Goal: Task Accomplishment & Management: Manage account settings

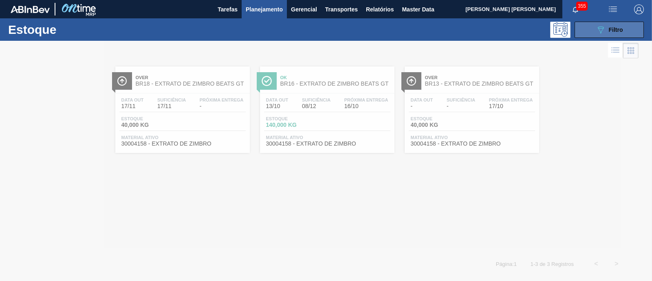
click at [615, 28] on span "Filtro" at bounding box center [615, 29] width 14 height 7
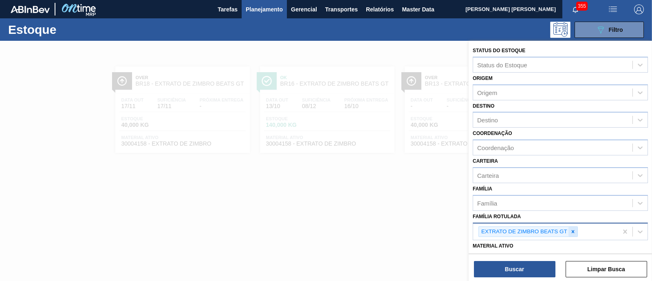
click at [573, 230] on icon at bounding box center [573, 231] width 6 height 6
click at [573, 230] on div "Família Rotulada" at bounding box center [552, 230] width 159 height 12
paste Rotulada "LATA SK BEATS SENSES 269ML"
type Rotulada "LATA SK BEATS SENSES 269ML"
click at [572, 228] on icon at bounding box center [573, 231] width 6 height 6
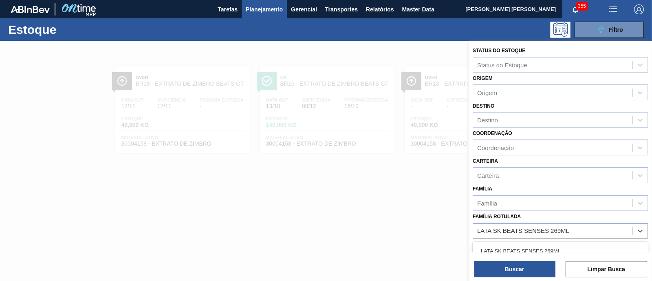
scroll to position [50, 0]
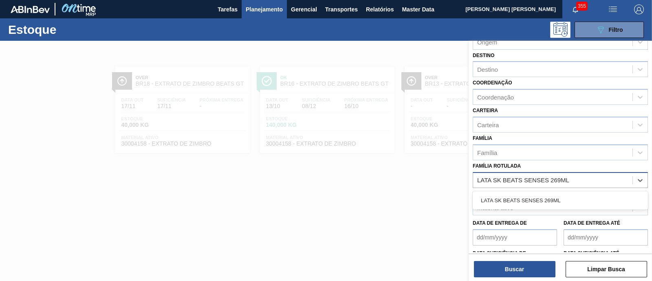
click at [554, 198] on div "LATA SK BEATS SENSES 269ML" at bounding box center [559, 200] width 175 height 15
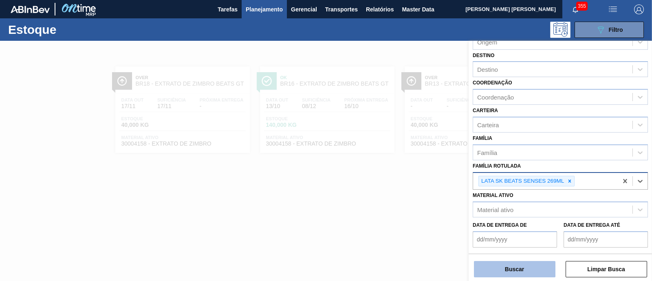
click at [519, 265] on button "Buscar" at bounding box center [514, 269] width 81 height 16
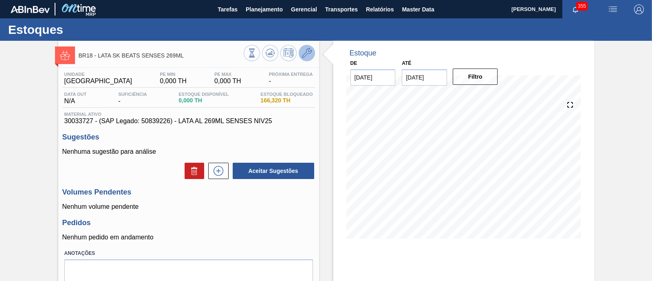
click at [306, 53] on icon at bounding box center [307, 53] width 10 height 10
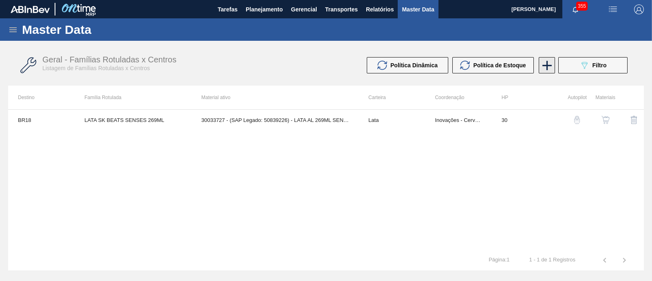
click at [545, 64] on icon at bounding box center [547, 65] width 16 height 16
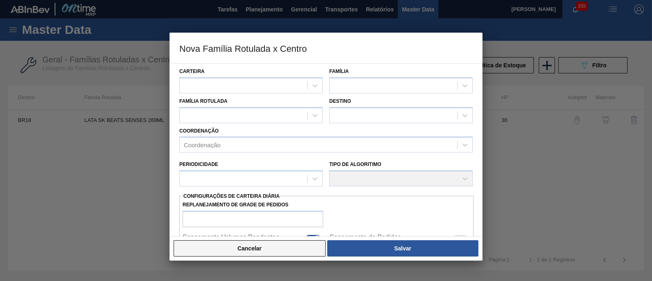
click at [277, 249] on button "Cancelar" at bounding box center [249, 248] width 152 height 16
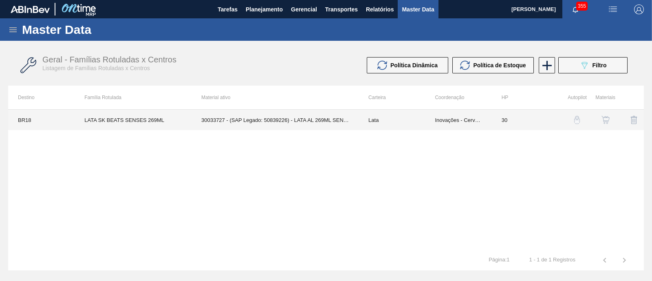
click at [262, 123] on td "30033727 - (SAP Legado: 50839226) - LATA AL 269ML SENSES NIV25" at bounding box center [274, 120] width 167 height 20
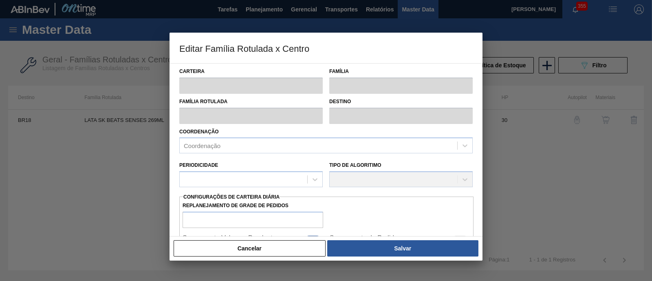
type input "Lata"
type input "LATA SK BEATS SENSES 269ML"
type input "BR18 - Pernambuco"
type input "0"
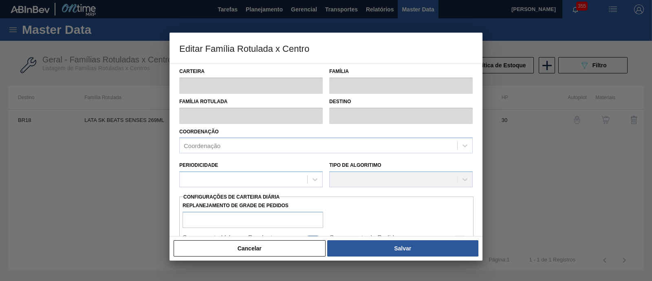
checkbox input "false"
type input "30"
type input "0"
type input "100"
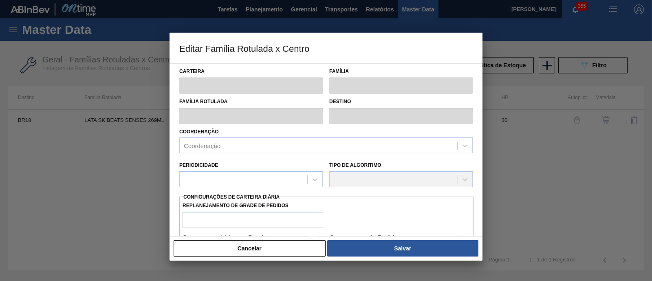
type input "0,000"
checkbox input "true"
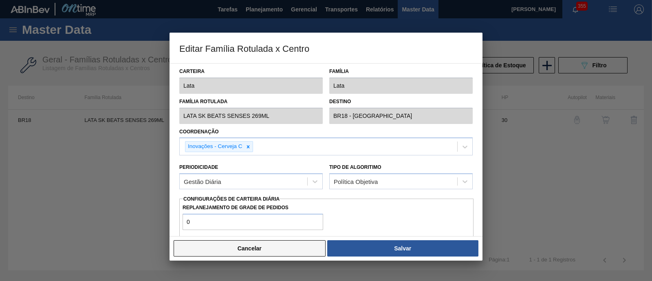
click at [263, 256] on button "Cancelar" at bounding box center [249, 248] width 152 height 16
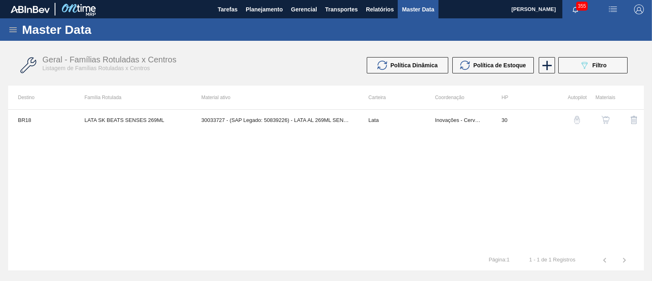
click at [610, 120] on button "button" at bounding box center [605, 120] width 20 height 20
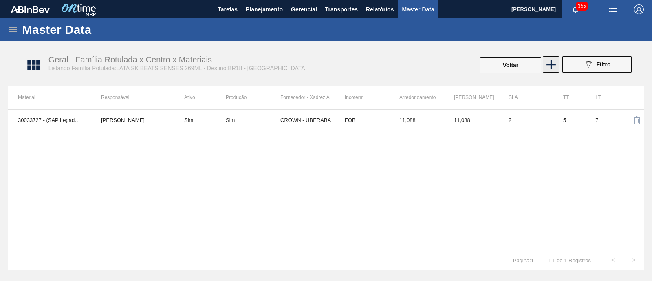
click at [554, 62] on icon at bounding box center [551, 65] width 16 height 16
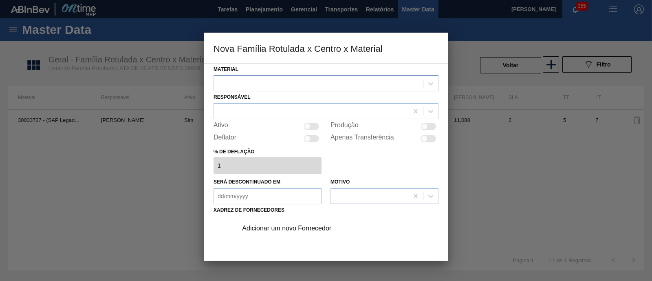
click at [276, 82] on div at bounding box center [318, 83] width 209 height 12
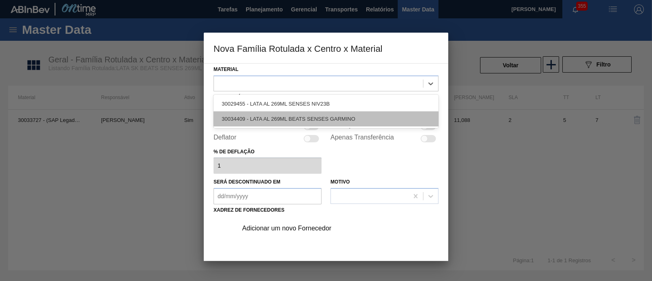
click at [284, 116] on div "30034409 - LATA AL 269ML BEATS SENSES GARMINO" at bounding box center [325, 118] width 225 height 15
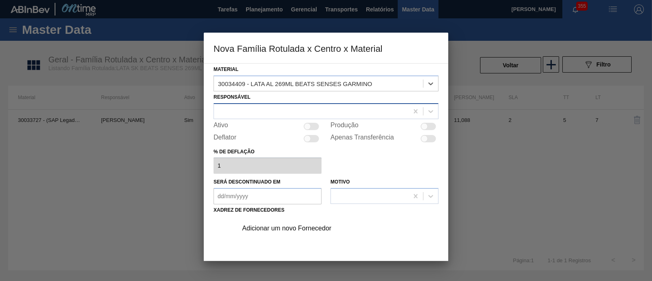
click at [261, 109] on div at bounding box center [311, 111] width 194 height 12
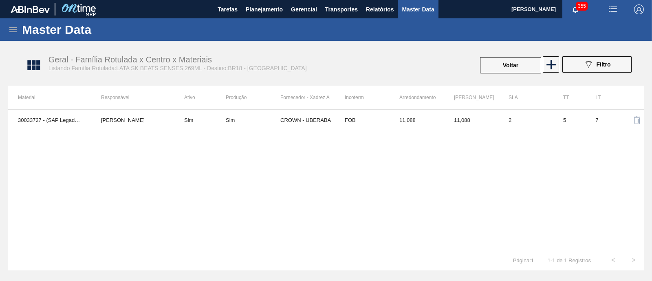
click at [187, 174] on div "30033727 - (SAP Legado: 50839226) - LATA AL 269ML SENSES NIV25 MARILIA RIBEIRO …" at bounding box center [325, 179] width 635 height 140
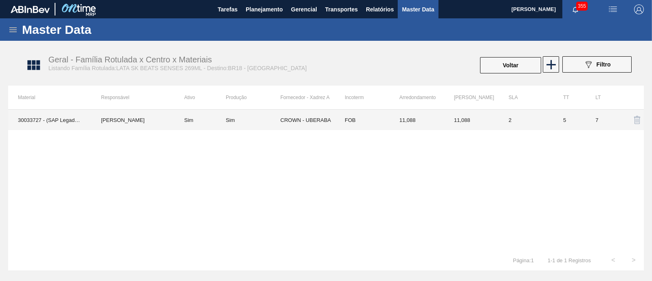
click at [222, 118] on td "Sim" at bounding box center [199, 120] width 51 height 20
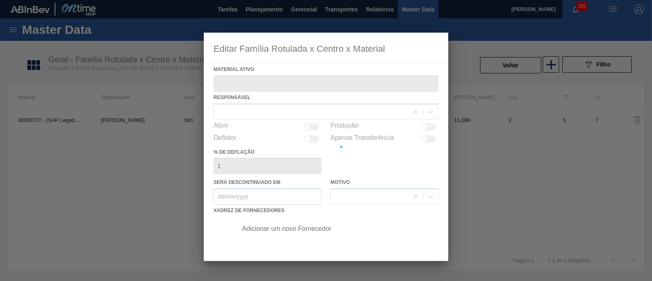
type ativo "30033727 - (SAP Legado: 50839226) - LATA AL 269ML SENSES NIV25"
checkbox input "true"
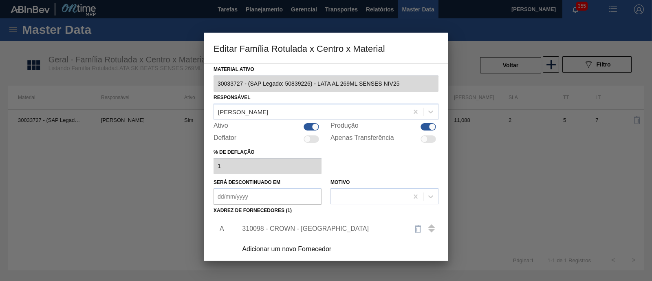
click at [318, 125] on div "Ativo" at bounding box center [267, 127] width 108 height 10
click at [314, 127] on div at bounding box center [315, 126] width 7 height 7
checkbox input "false"
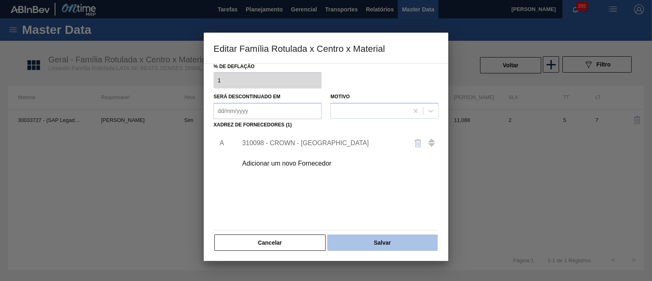
click at [398, 241] on button "Salvar" at bounding box center [382, 242] width 110 height 16
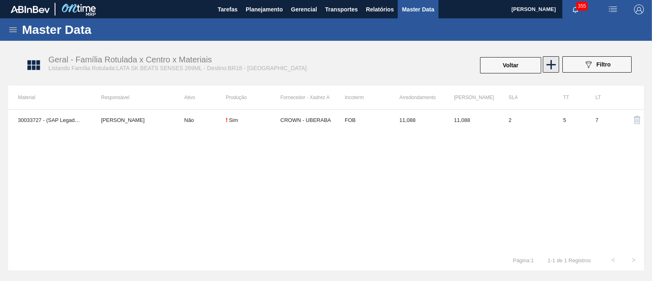
click at [557, 66] on icon at bounding box center [551, 65] width 16 height 16
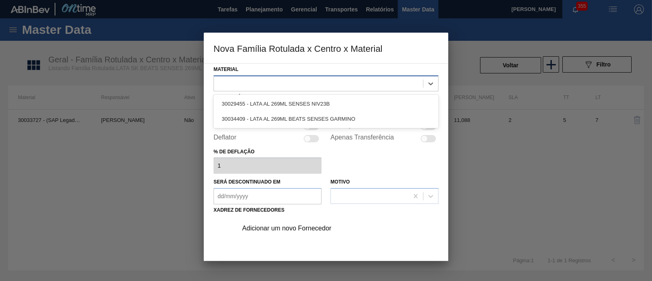
click at [299, 83] on div at bounding box center [318, 83] width 209 height 12
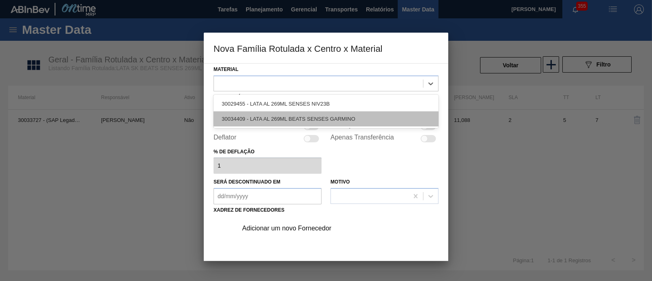
click at [302, 114] on div "30034409 - LATA AL 269ML BEATS SENSES GARMINO" at bounding box center [325, 118] width 225 height 15
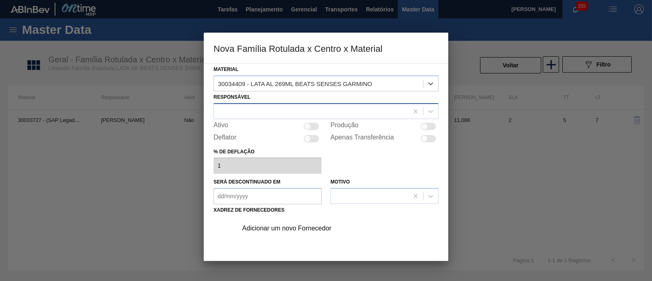
click at [295, 109] on div at bounding box center [311, 111] width 194 height 12
type input "Marili"
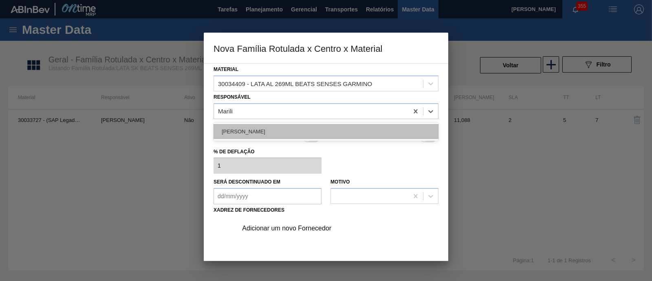
click at [293, 130] on div "MARILIA RIBEIRO BALARDIN" at bounding box center [325, 131] width 225 height 15
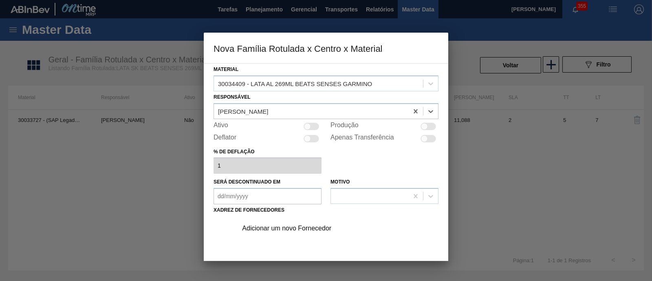
click at [304, 127] on div at bounding box center [307, 126] width 7 height 7
checkbox input "true"
click at [291, 227] on div "Adicionar um novo Fornecedor" at bounding box center [322, 227] width 160 height 7
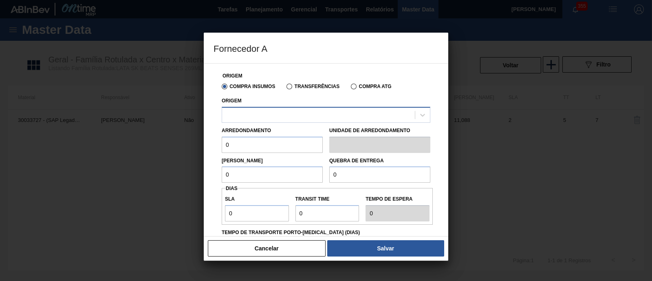
click at [271, 111] on div at bounding box center [318, 115] width 193 height 12
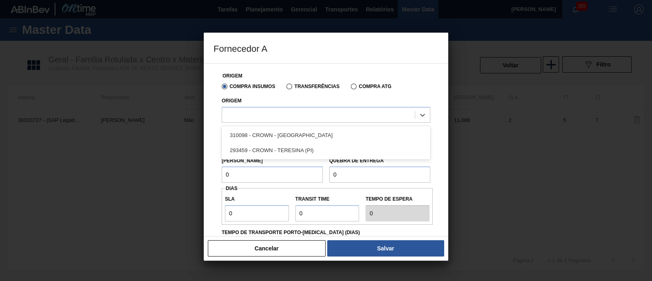
click at [275, 138] on div "310098 - CROWN - UBERABA" at bounding box center [326, 134] width 208 height 15
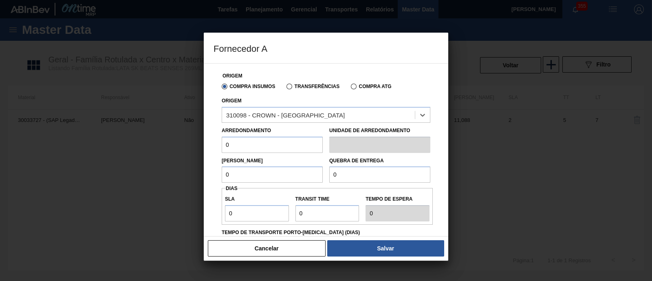
click at [272, 141] on input "0" at bounding box center [272, 144] width 101 height 16
drag, startPoint x: 272, startPoint y: 141, endPoint x: 218, endPoint y: 141, distance: 54.2
click at [218, 141] on div "Arredondamento 0" at bounding box center [272, 139] width 108 height 28
type input "5"
drag, startPoint x: 338, startPoint y: 48, endPoint x: 268, endPoint y: 64, distance: 71.4
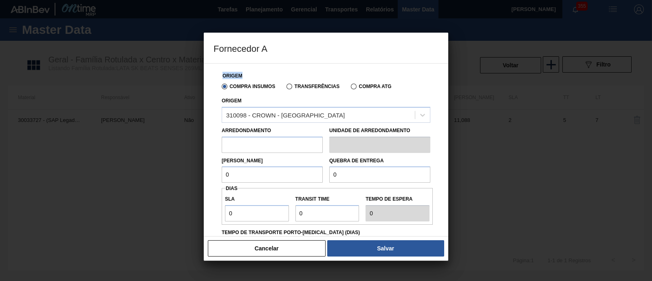
click at [268, 64] on div "Fornecedor A Origem Compra Insumos Transferências Compra ATG Origem 310098 - CR…" at bounding box center [326, 147] width 244 height 228
drag, startPoint x: 252, startPoint y: 180, endPoint x: 179, endPoint y: 180, distance: 73.3
click at [179, 180] on div "Fornecedor A Origem Compra Insumos Transferências Compra ATG Origem 310098 - CR…" at bounding box center [326, 140] width 652 height 281
type input "11,88"
click at [239, 211] on input "0" at bounding box center [257, 213] width 64 height 16
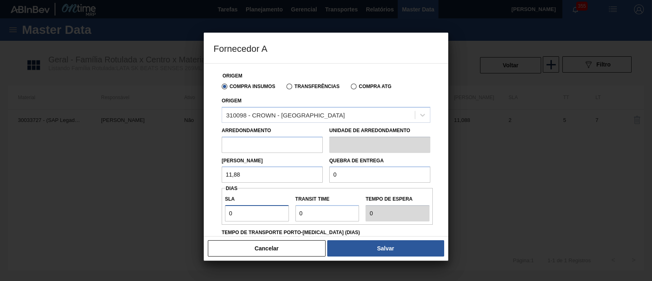
drag, startPoint x: 239, startPoint y: 211, endPoint x: 226, endPoint y: 213, distance: 13.1
click at [226, 213] on input "0" at bounding box center [257, 213] width 64 height 16
type input "2"
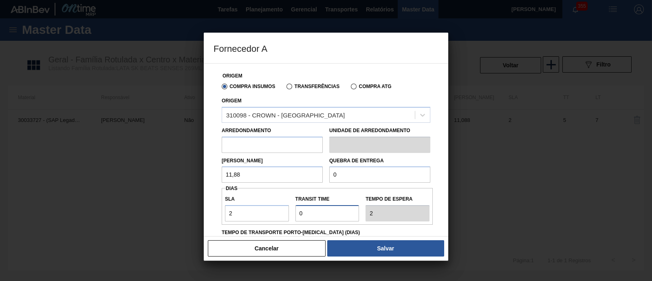
drag, startPoint x: 316, startPoint y: 211, endPoint x: 287, endPoint y: 212, distance: 28.9
click at [287, 212] on div "SLA 2 Transit Time Tempo de espera 2" at bounding box center [327, 206] width 211 height 30
type input "5"
type input "7"
type input "5"
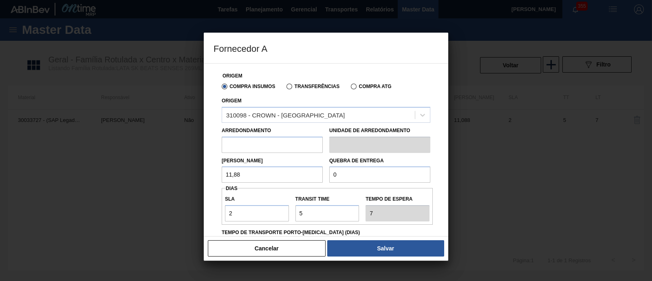
drag, startPoint x: 330, startPoint y: 173, endPoint x: 318, endPoint y: 173, distance: 12.2
click at [318, 173] on div "Lote Mínimo 11,88 Quebra de entrega 0" at bounding box center [325, 168] width 215 height 30
type input "221"
click at [262, 145] on input "text" at bounding box center [272, 144] width 101 height 16
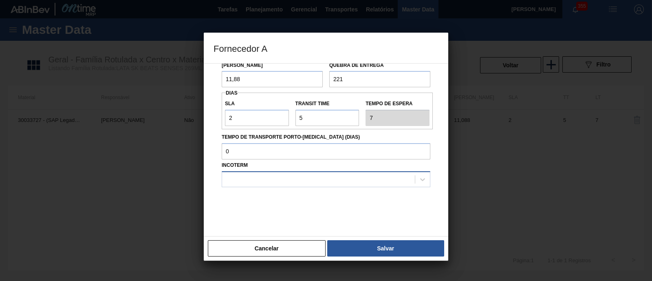
scroll to position [96, 0]
type input "11,88"
click at [254, 180] on div at bounding box center [318, 178] width 193 height 12
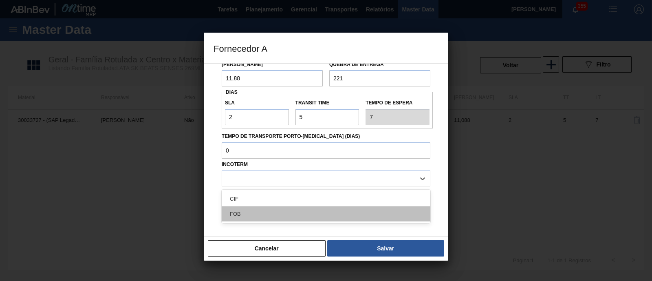
click at [247, 211] on div "FOB" at bounding box center [326, 213] width 208 height 15
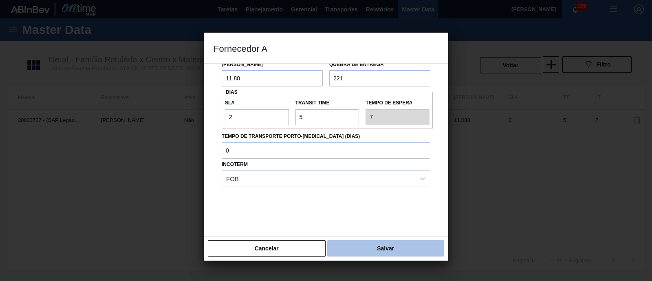
click at [353, 249] on button "Salvar" at bounding box center [385, 248] width 117 height 16
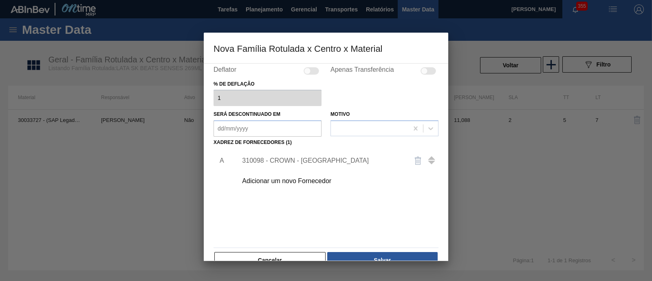
scroll to position [85, 0]
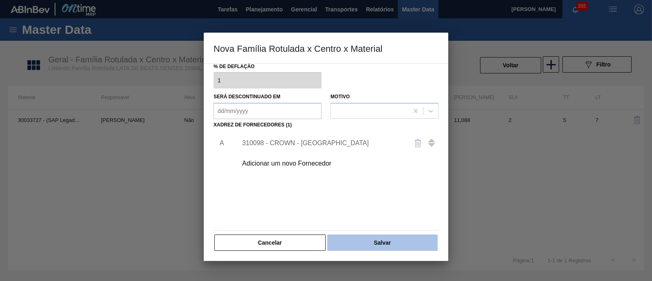
click at [366, 237] on button "Salvar" at bounding box center [382, 242] width 110 height 16
